Goal: Browse casually

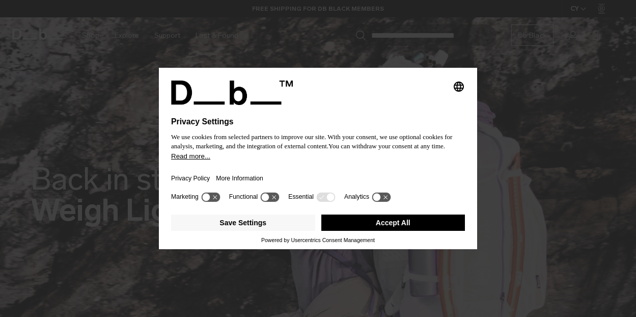
click at [383, 224] on button "Accept All" at bounding box center [394, 223] width 144 height 16
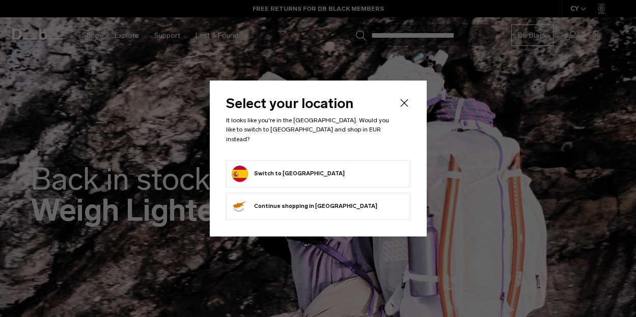
click at [322, 169] on form "Switch to Spain" at bounding box center [318, 174] width 173 height 16
click at [241, 166] on button "Switch to Spain" at bounding box center [288, 174] width 113 height 16
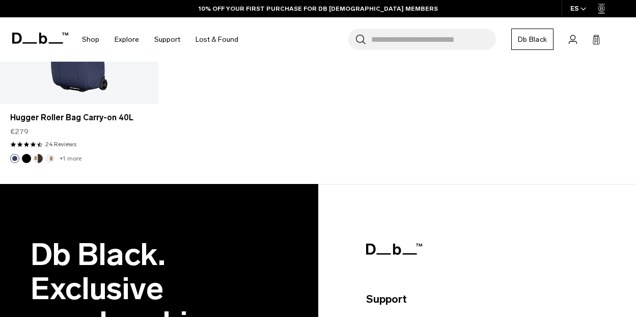
scroll to position [1242, 0]
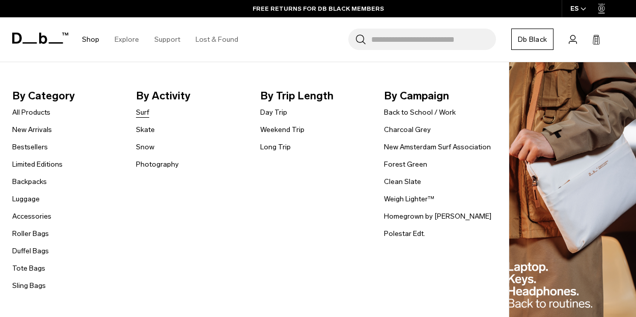
click at [141, 110] on link "Surf" at bounding box center [142, 112] width 13 height 11
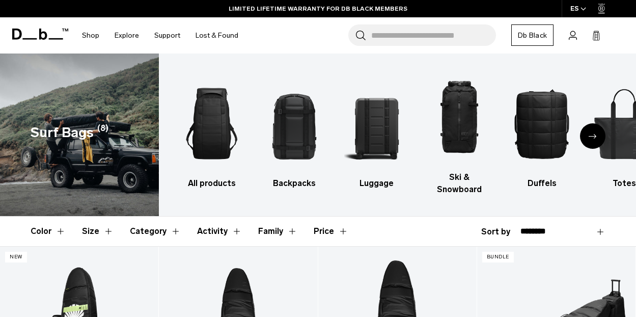
click at [585, 126] on div "Next slide" at bounding box center [592, 135] width 25 height 25
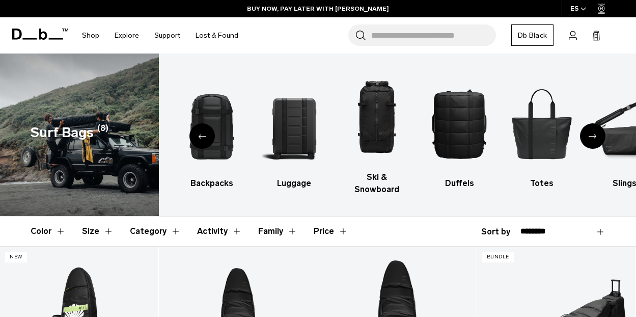
click at [596, 134] on icon "Next slide" at bounding box center [593, 136] width 8 height 5
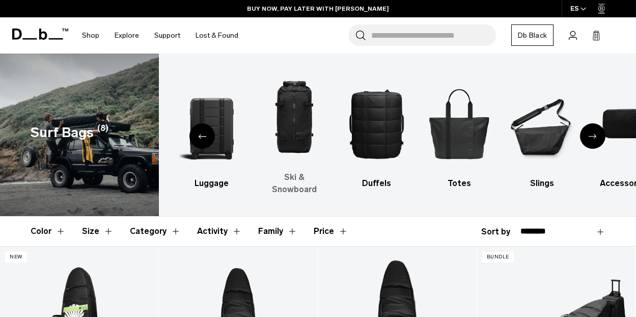
click at [292, 126] on img "4 / 9" at bounding box center [294, 117] width 65 height 97
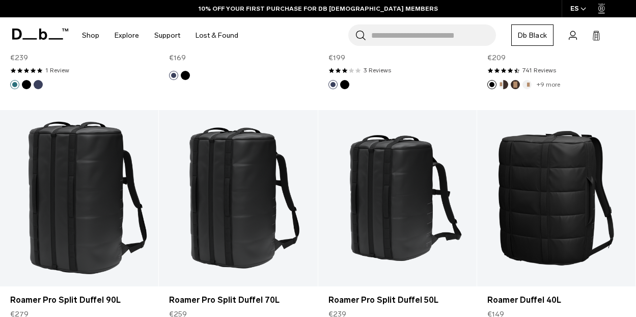
scroll to position [1541, 0]
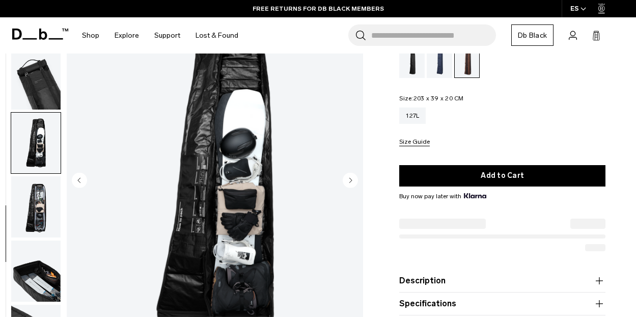
click at [354, 176] on circle "Next slide" at bounding box center [350, 179] width 15 height 15
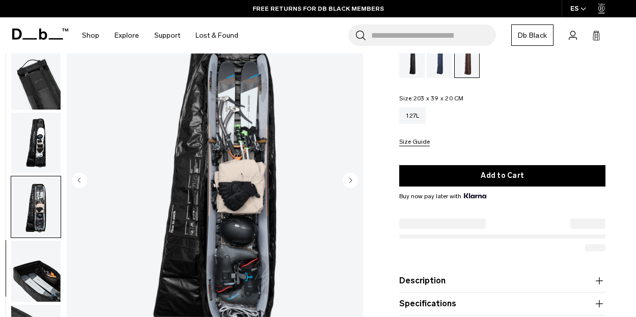
click at [354, 176] on circle "Next slide" at bounding box center [350, 179] width 15 height 15
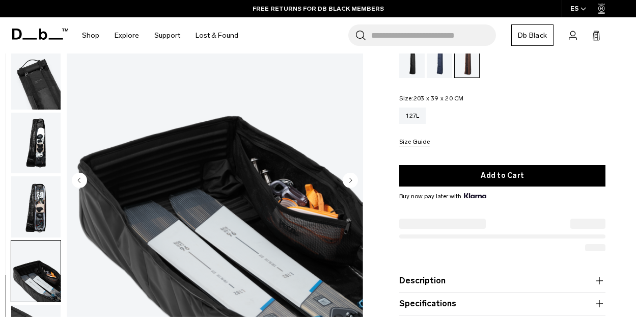
click at [354, 176] on circle "Next slide" at bounding box center [350, 179] width 15 height 15
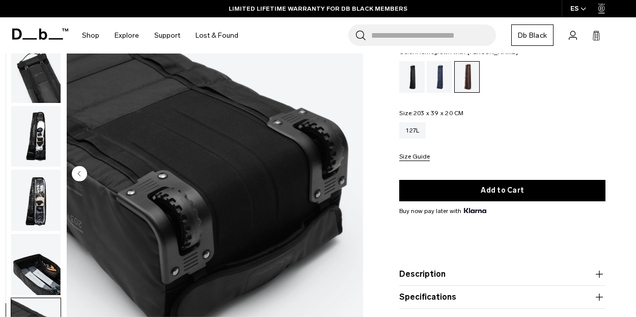
click at [468, 92] on div "Homegrown with Lu" at bounding box center [467, 77] width 25 height 31
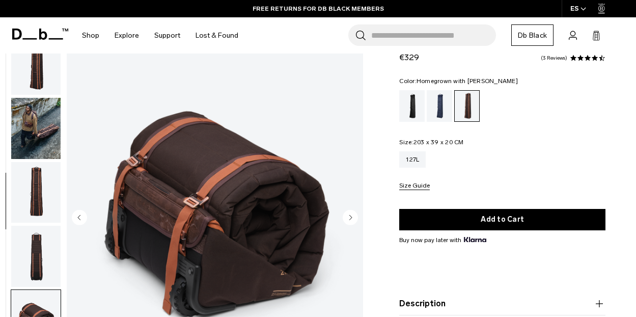
scroll to position [258, 0]
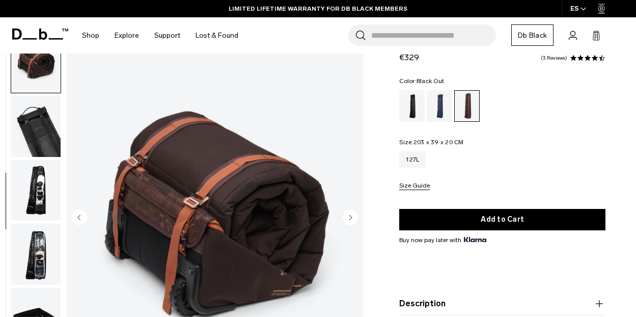
click at [419, 108] on div "Black Out" at bounding box center [412, 106] width 26 height 32
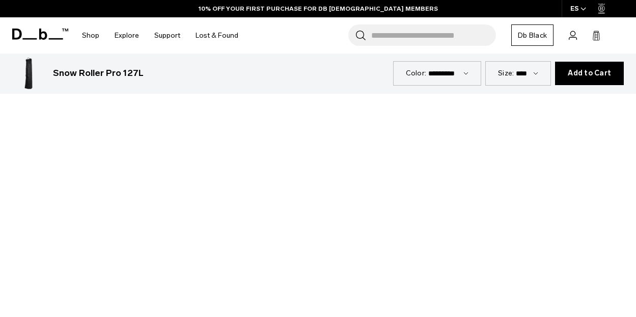
scroll to position [731, 0]
click at [315, 236] on div at bounding box center [318, 245] width 636 height 358
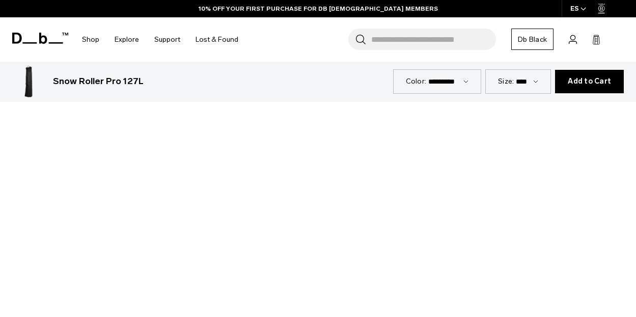
scroll to position [818, 0]
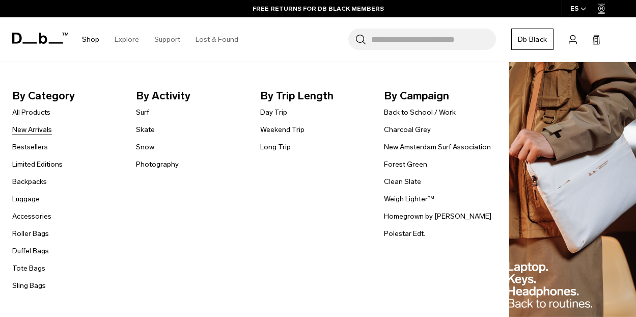
click at [41, 128] on link "New Arrivals" at bounding box center [32, 129] width 40 height 11
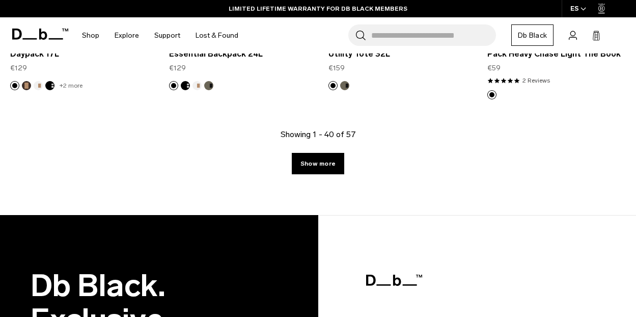
scroll to position [2780, 0]
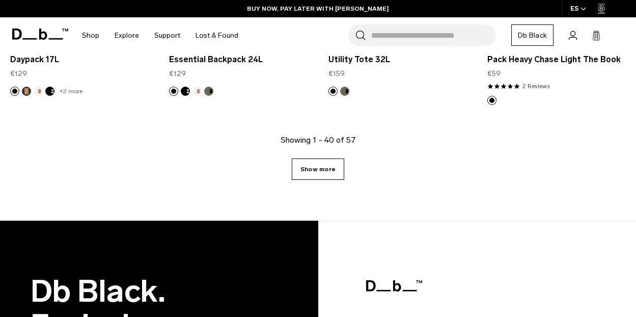
click at [317, 165] on link "Show more" at bounding box center [318, 168] width 52 height 21
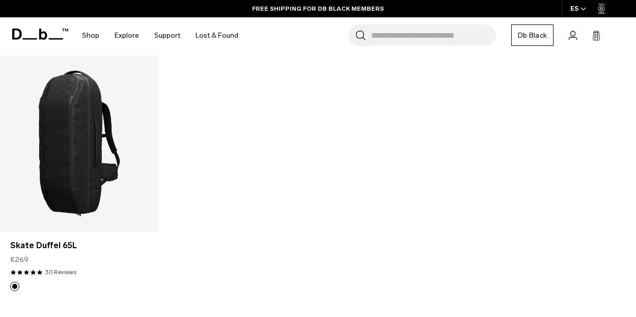
scroll to position [3864, 0]
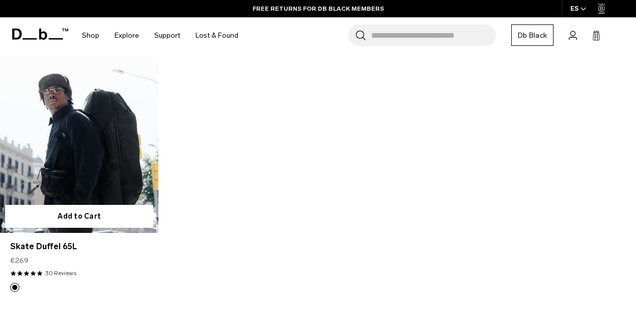
click at [86, 142] on link "Skate Duffel 65L" at bounding box center [79, 145] width 158 height 176
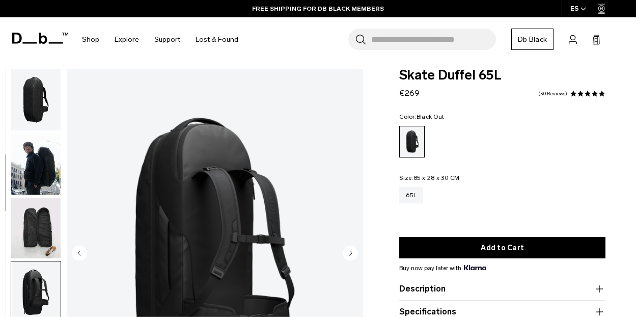
click at [350, 245] on circle "Next slide" at bounding box center [350, 252] width 15 height 15
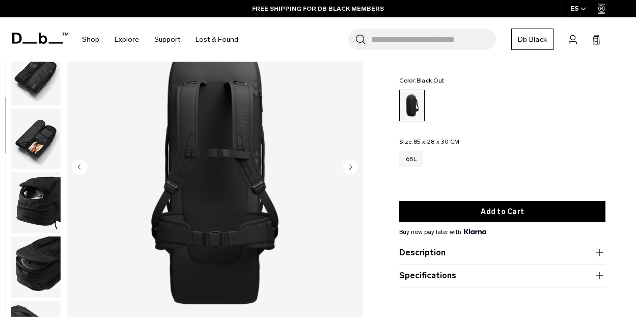
click at [350, 168] on circle "Next slide" at bounding box center [350, 166] width 15 height 15
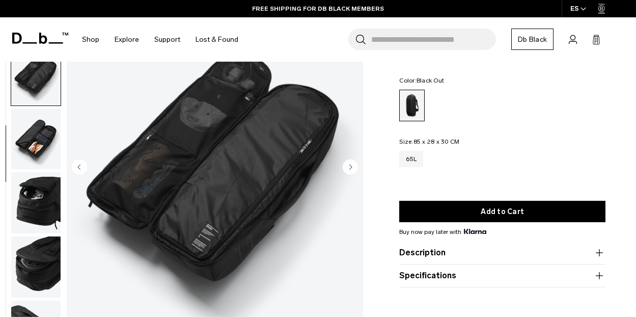
click at [350, 168] on circle "Next slide" at bounding box center [350, 166] width 15 height 15
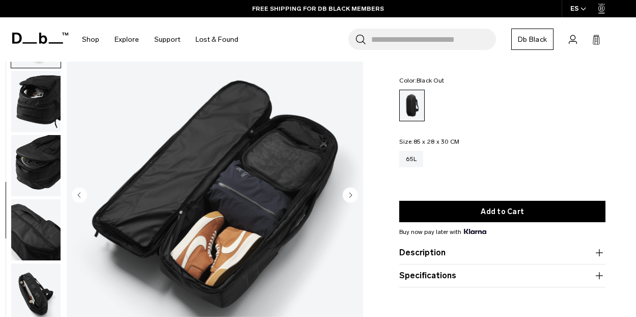
scroll to position [51, 0]
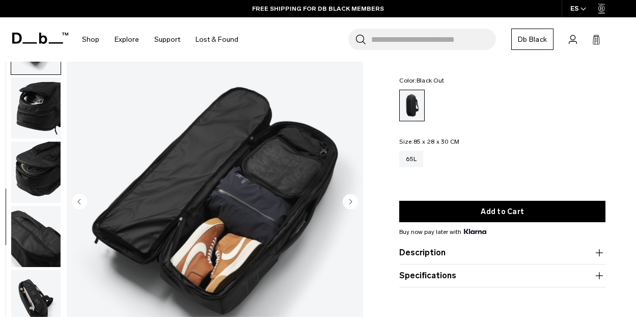
click at [350, 194] on circle "Next slide" at bounding box center [350, 201] width 15 height 15
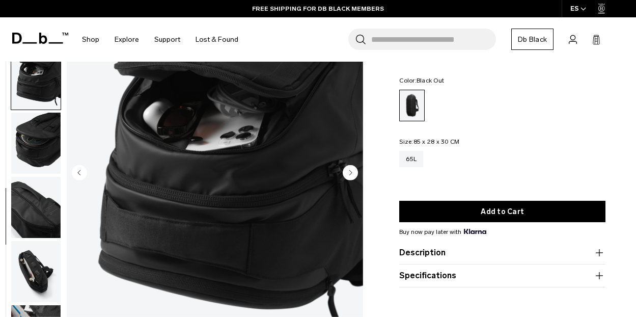
scroll to position [406, 0]
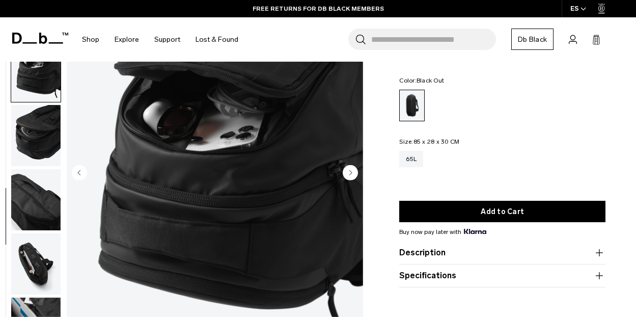
click at [350, 169] on circle "Next slide" at bounding box center [350, 172] width 15 height 15
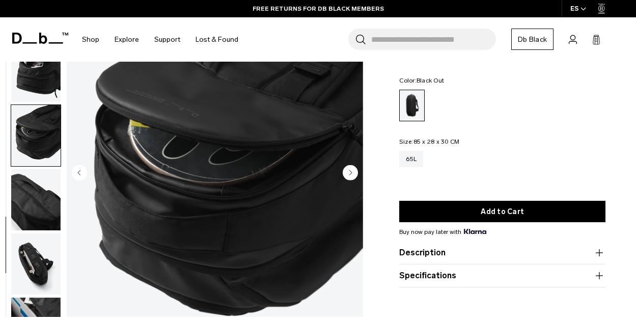
click at [350, 169] on circle "Next slide" at bounding box center [350, 172] width 15 height 15
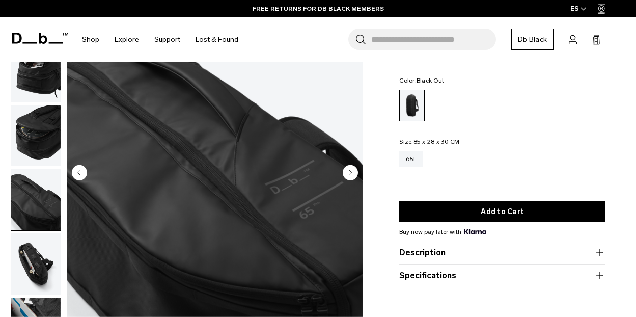
click at [350, 169] on circle "Next slide" at bounding box center [350, 172] width 15 height 15
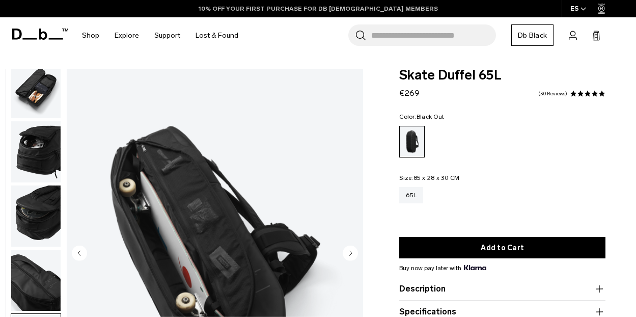
scroll to position [0, 0]
